Goal: Transaction & Acquisition: Purchase product/service

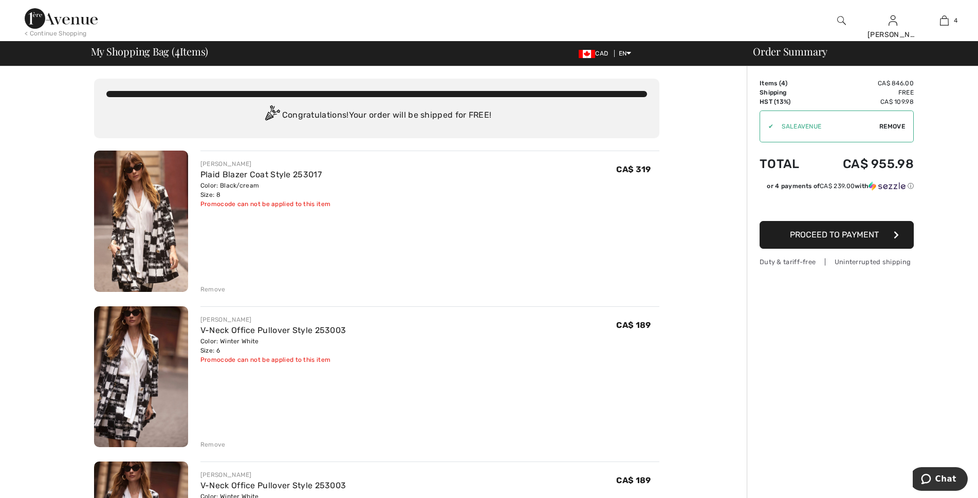
click at [893, 125] on span "Remove" at bounding box center [892, 126] width 26 height 9
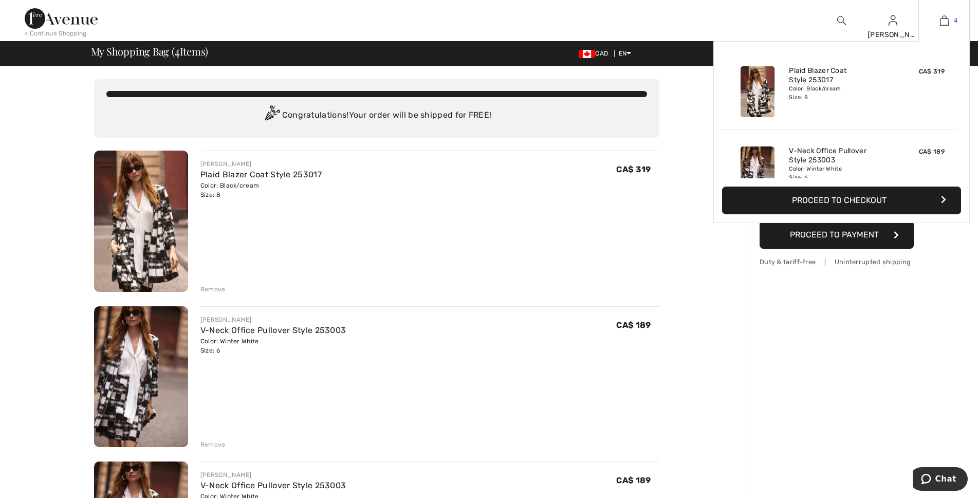
click at [942, 24] on img at bounding box center [944, 20] width 9 height 12
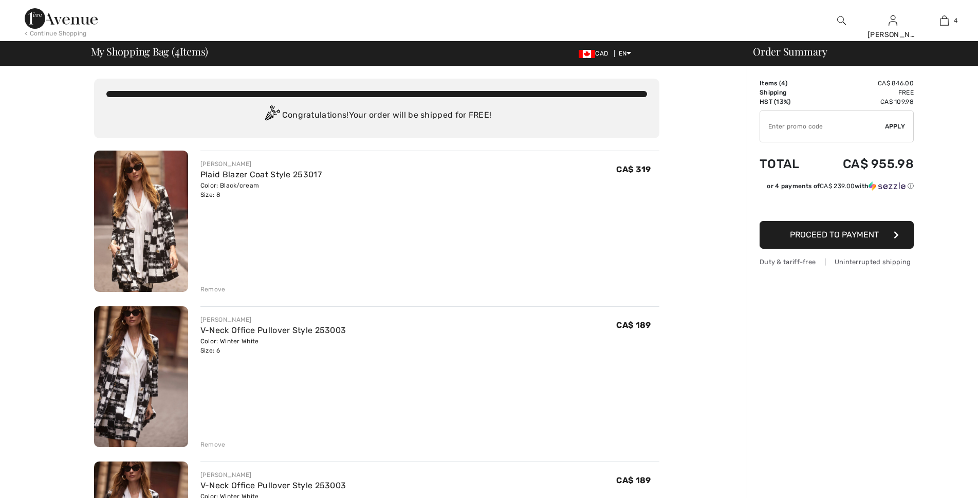
click at [216, 288] on div "Remove" at bounding box center [212, 289] width 25 height 9
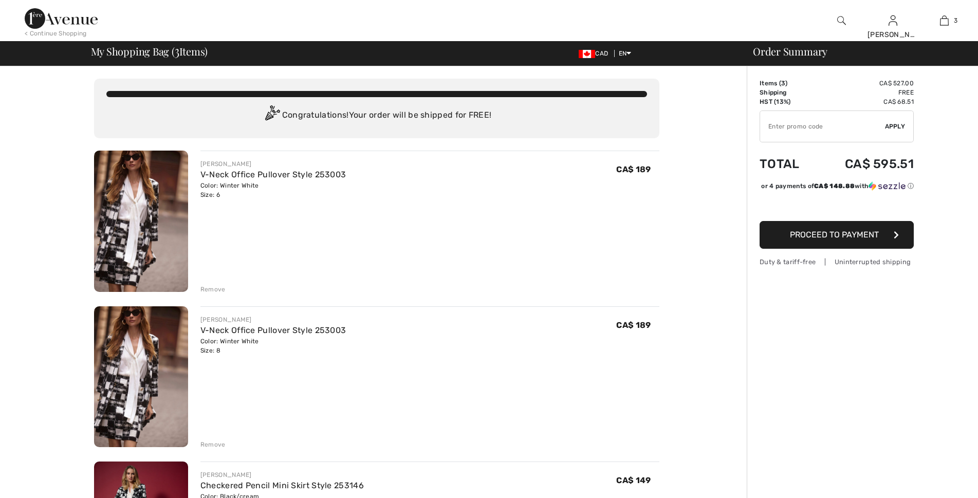
click at [216, 288] on div "Remove" at bounding box center [212, 289] width 25 height 9
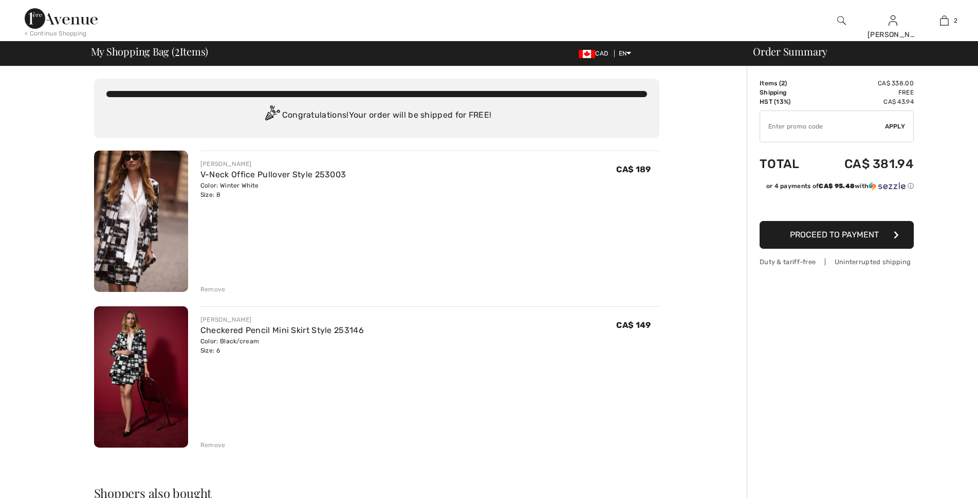
click at [216, 288] on div "Remove" at bounding box center [212, 289] width 25 height 9
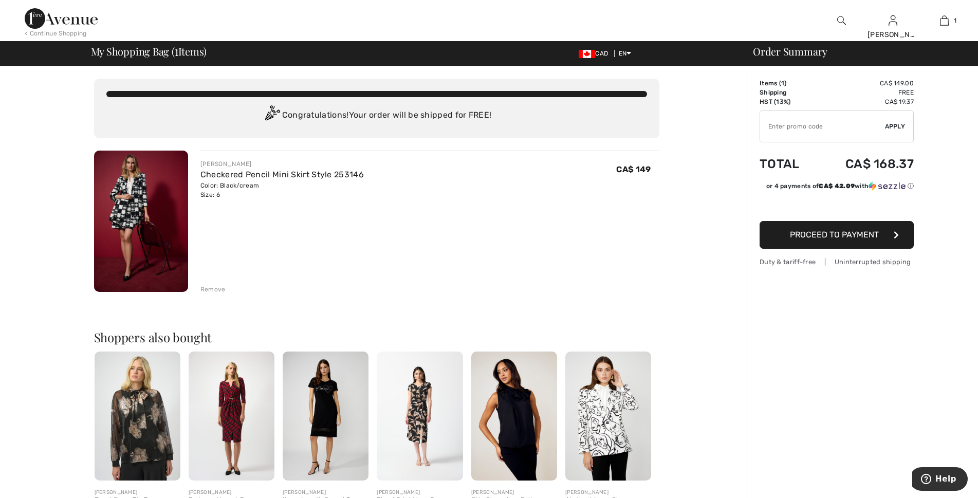
click at [216, 288] on div "Remove" at bounding box center [212, 289] width 25 height 9
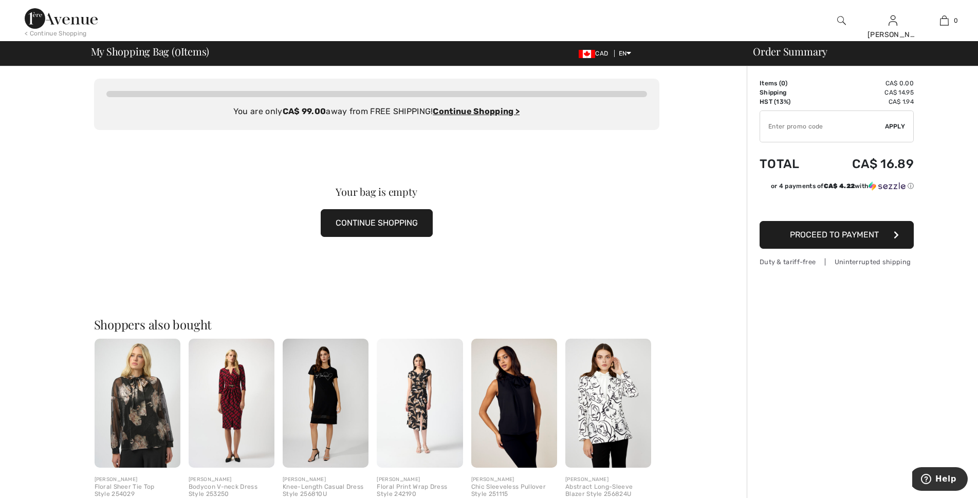
click at [31, 16] on img at bounding box center [61, 18] width 73 height 21
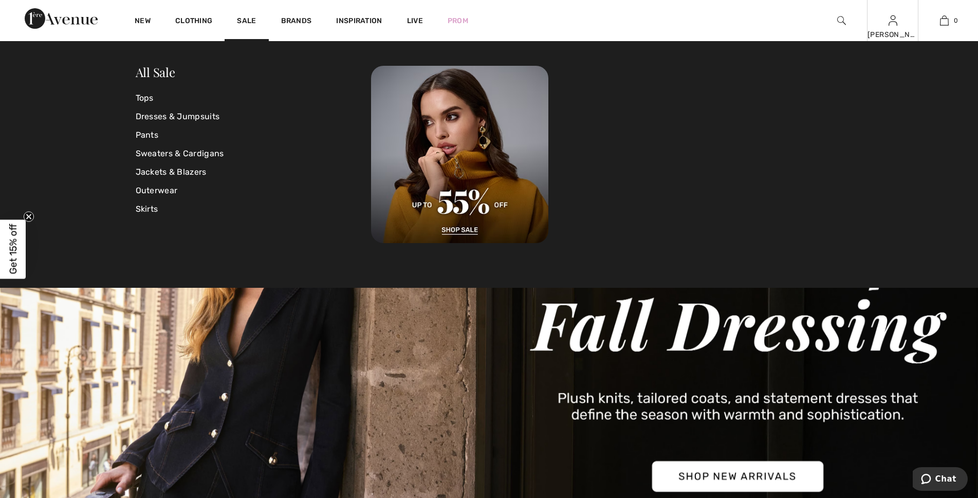
click at [896, 32] on div "[PERSON_NAME]" at bounding box center [892, 34] width 50 height 11
click at [894, 24] on img at bounding box center [892, 20] width 9 height 12
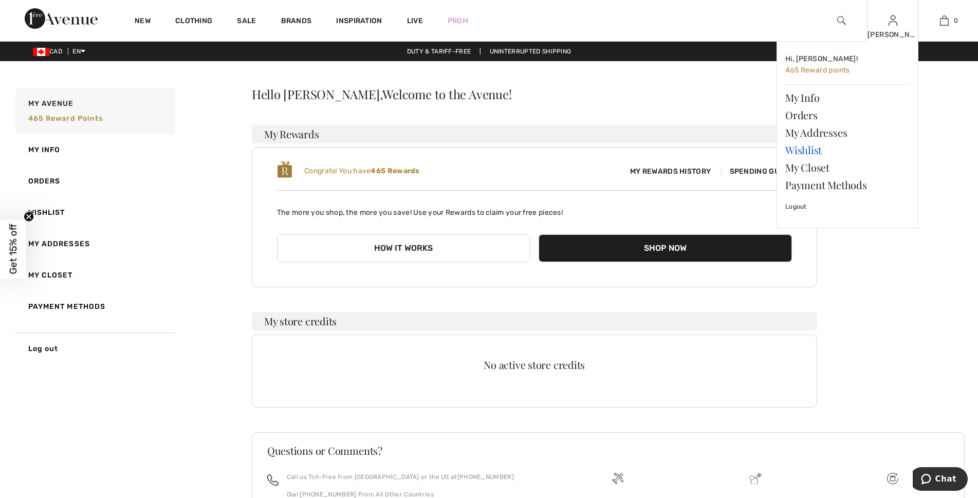
click at [804, 150] on link "Wishlist" at bounding box center [847, 149] width 124 height 17
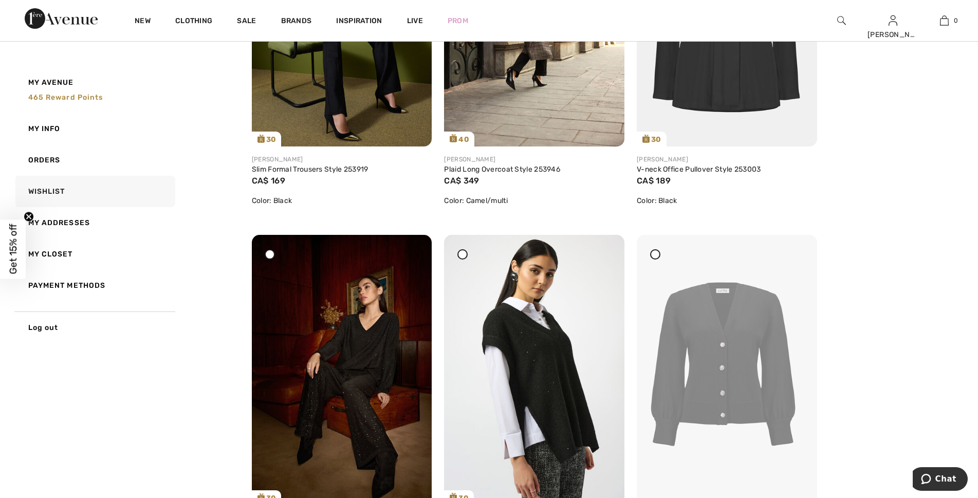
scroll to position [2953, 0]
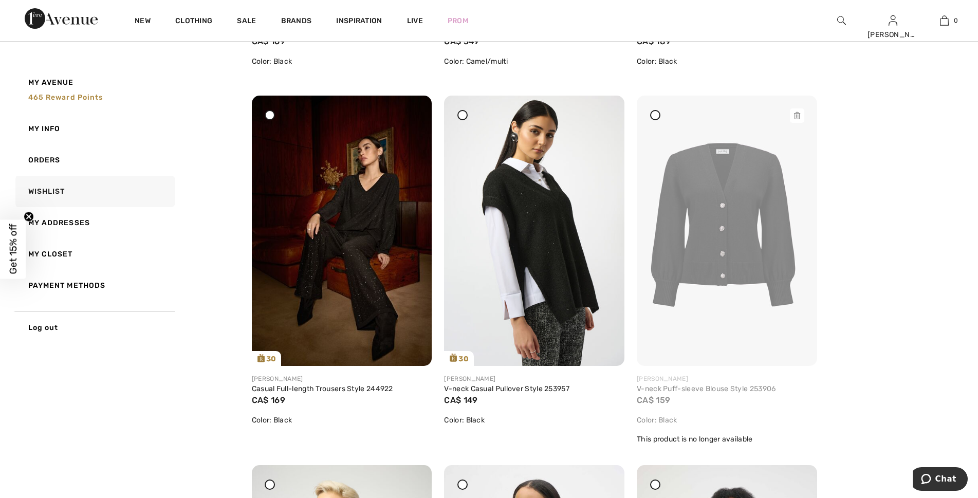
click at [734, 273] on img at bounding box center [727, 231] width 180 height 270
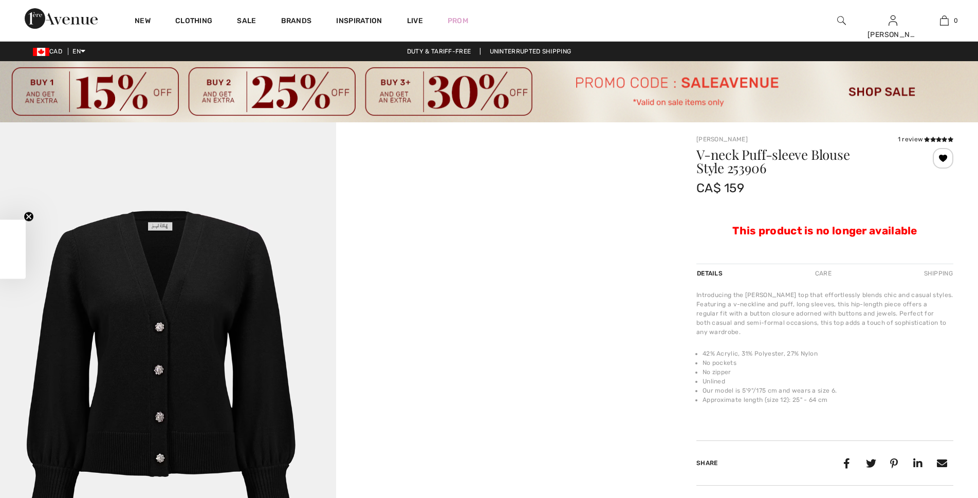
checkbox input "true"
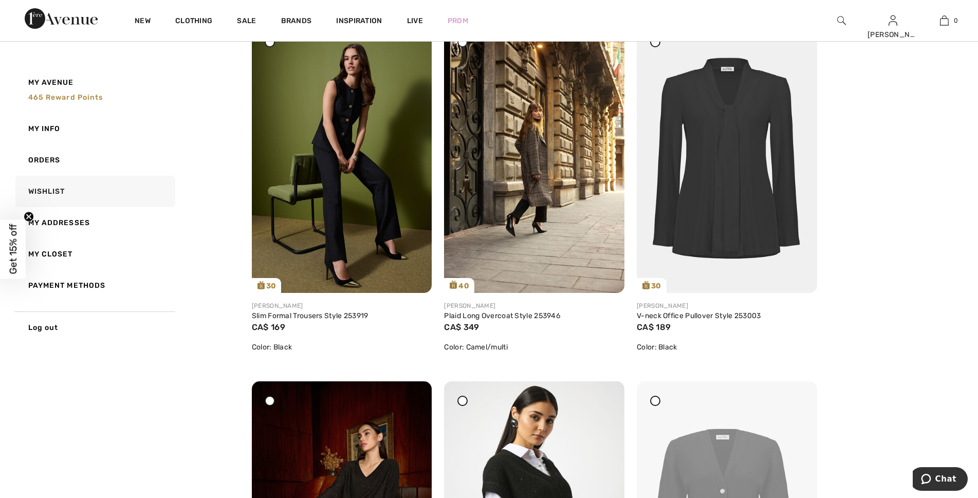
scroll to position [2681, 0]
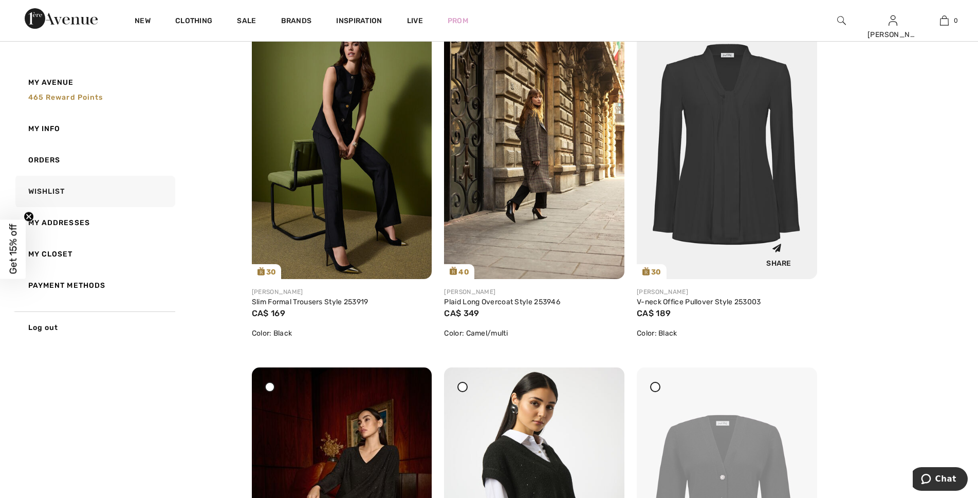
click at [711, 216] on img at bounding box center [727, 144] width 180 height 270
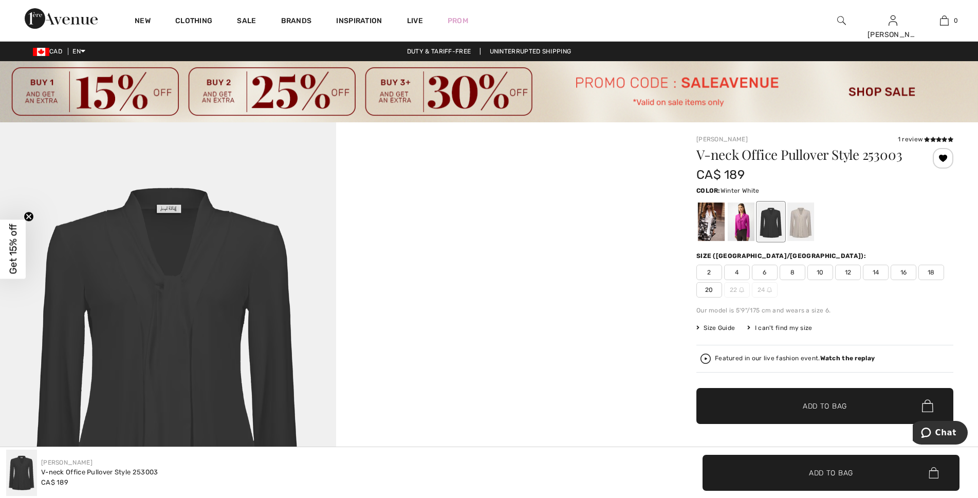
click at [707, 230] on div at bounding box center [711, 221] width 27 height 39
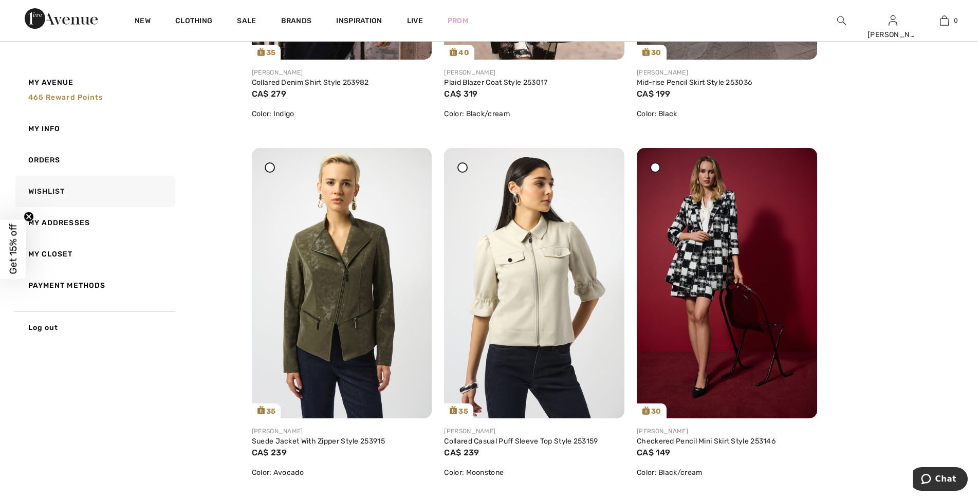
scroll to position [1818, 0]
